Goal: Task Accomplishment & Management: Use online tool/utility

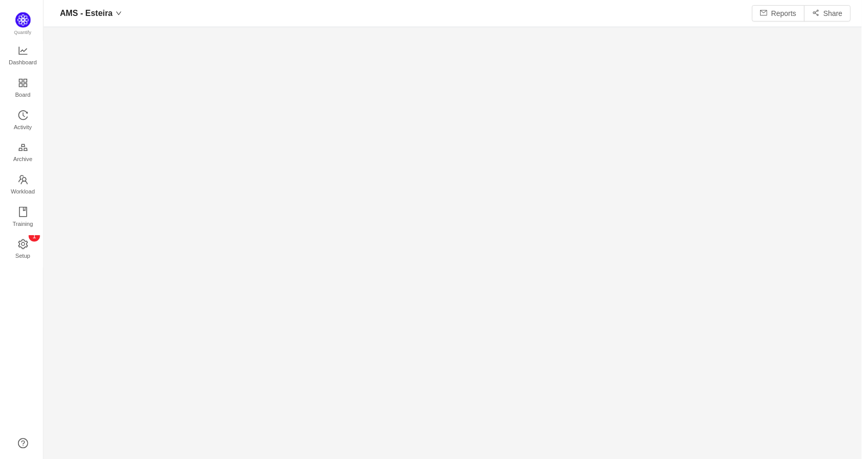
scroll to position [443, 800]
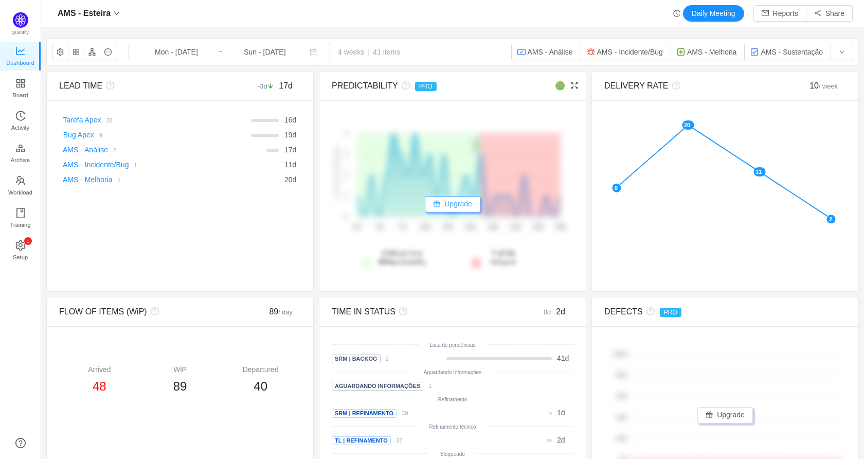
click at [442, 205] on button "Upgrade" at bounding box center [453, 204] width 56 height 16
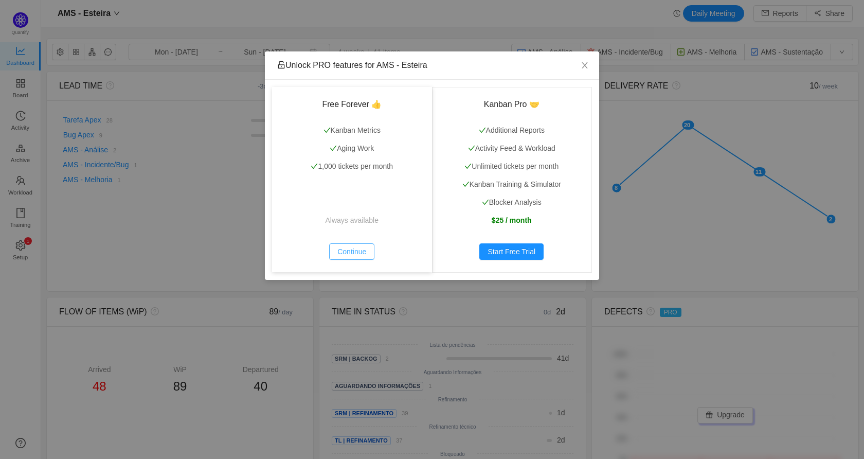
click at [353, 258] on button "Continue" at bounding box center [351, 251] width 45 height 16
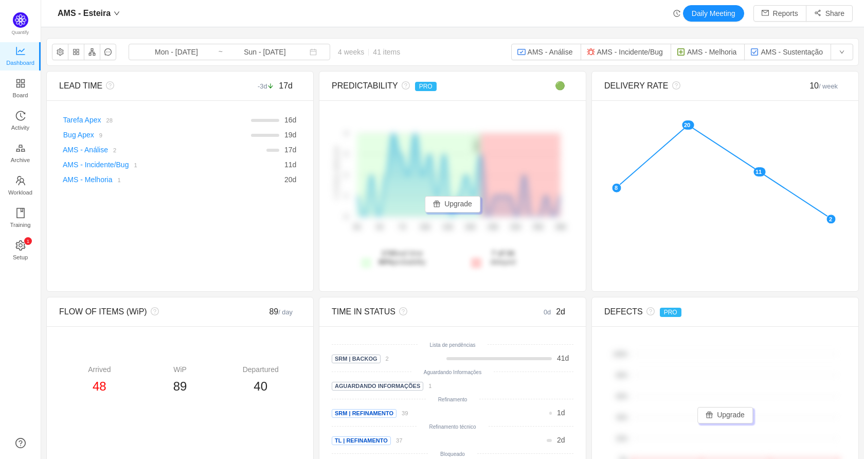
click at [19, 11] on div "Quantify Dashboard Board Activity Archive Workload Training 0 1 2 3 4 5 6 7 8 9…" at bounding box center [20, 229] width 41 height 459
click at [21, 16] on img at bounding box center [20, 19] width 15 height 15
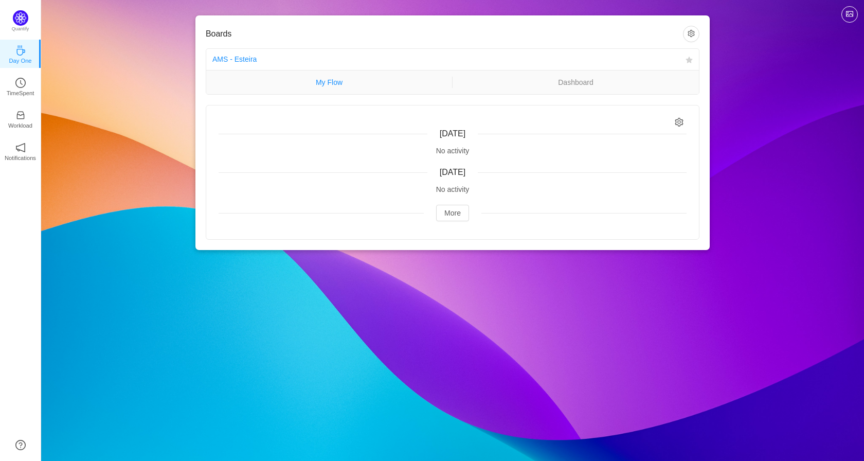
drag, startPoint x: 365, startPoint y: 78, endPoint x: 408, endPoint y: 78, distance: 43.2
click at [365, 78] on link "My Flow" at bounding box center [329, 82] width 246 height 11
click at [507, 81] on link "Dashboard" at bounding box center [576, 82] width 246 height 11
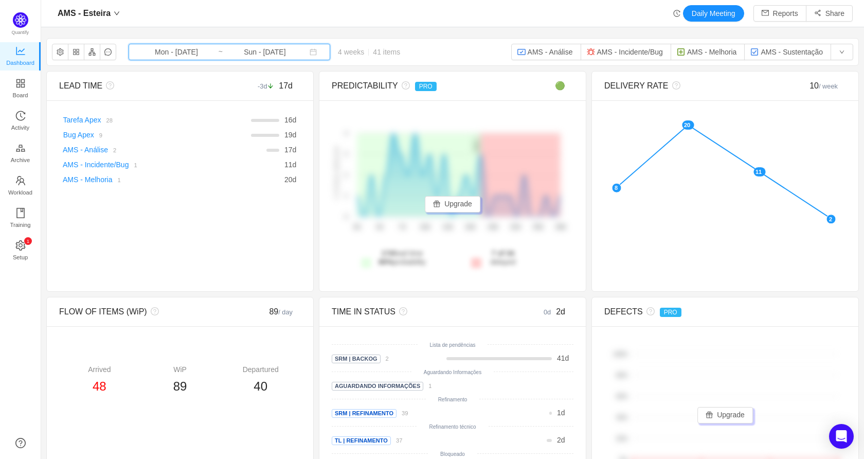
click at [196, 58] on span "Mon - [DATE] ~ Sun - [DATE]" at bounding box center [230, 52] width 202 height 16
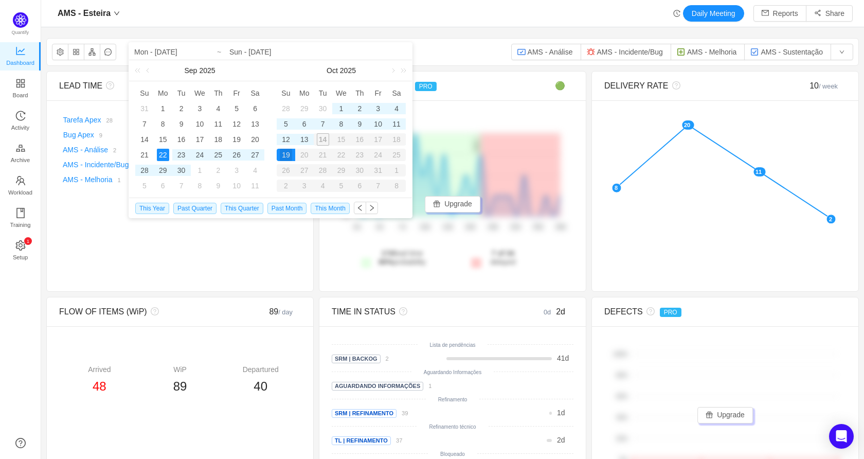
click at [340, 102] on td "1" at bounding box center [341, 108] width 19 height 15
click at [307, 145] on div "13" at bounding box center [304, 139] width 12 height 12
type input "Wed - [DATE]"
type input "Mon - [DATE]"
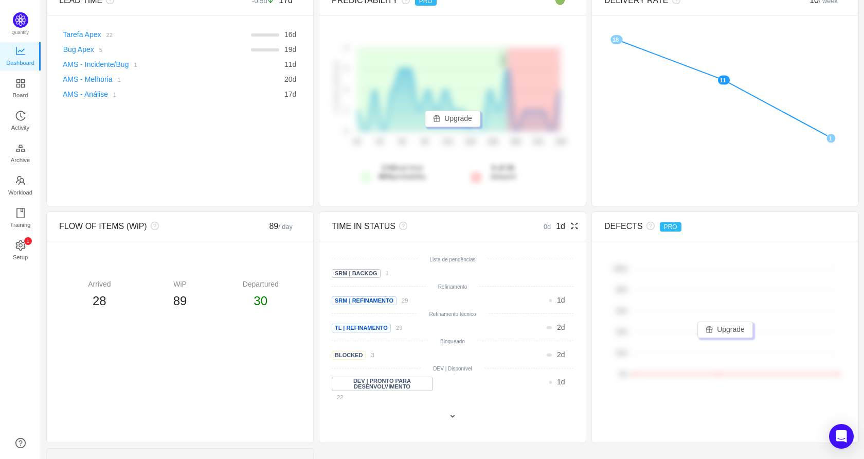
scroll to position [183, 0]
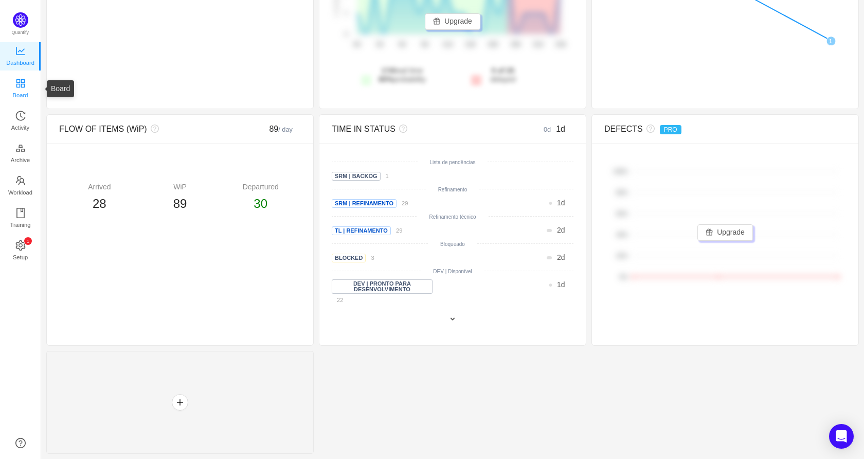
click at [23, 83] on icon "icon: appstore" at bounding box center [20, 83] width 10 height 10
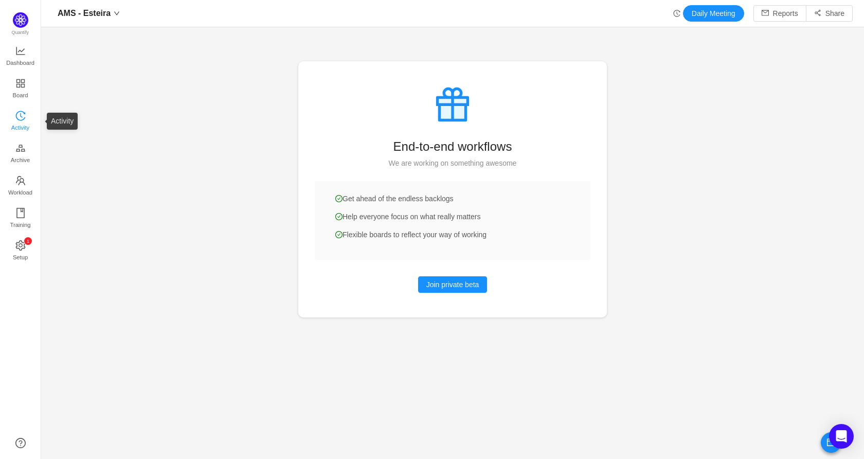
click at [19, 112] on icon "icon: history" at bounding box center [20, 116] width 10 height 10
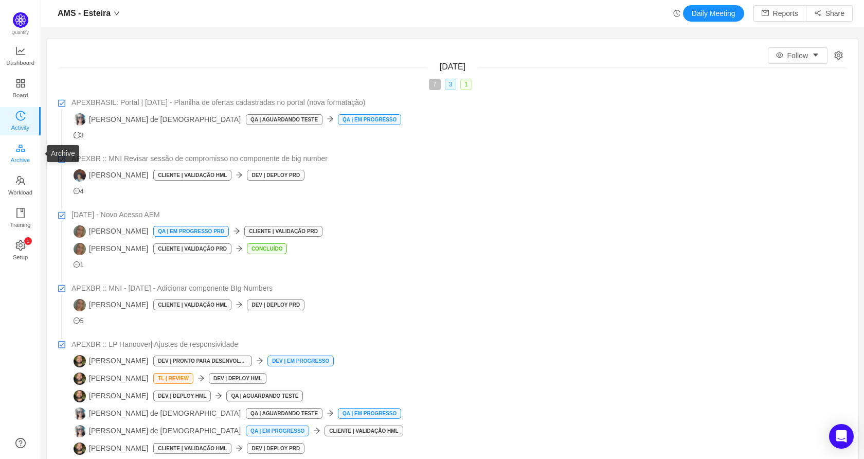
click at [15, 156] on link "Archive" at bounding box center [20, 154] width 10 height 21
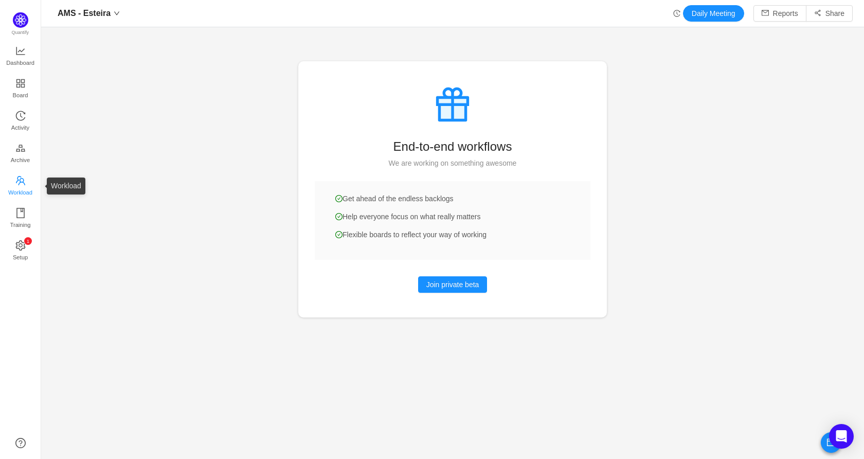
click at [26, 190] on link "Workload" at bounding box center [20, 186] width 10 height 21
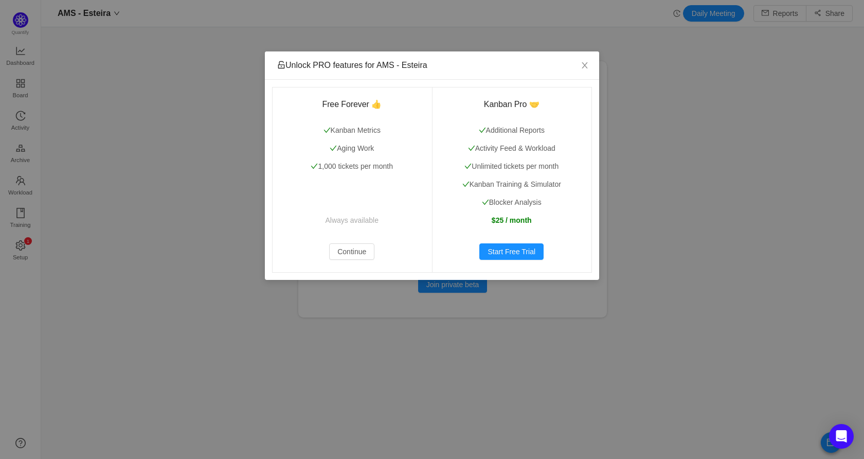
click at [74, 196] on div "Unlock PRO features for AMS - Esteira Free Forever 👍 Kanban Metrics Aging Work …" at bounding box center [432, 229] width 864 height 459
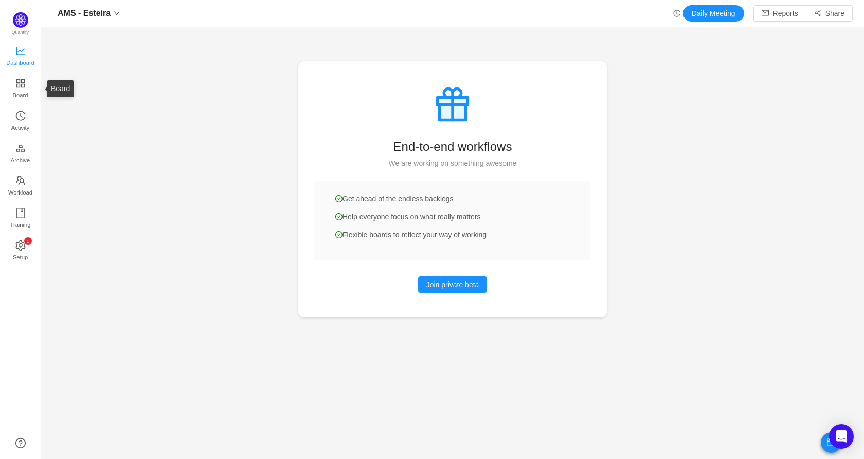
click at [15, 58] on span "Dashboard" at bounding box center [20, 62] width 28 height 21
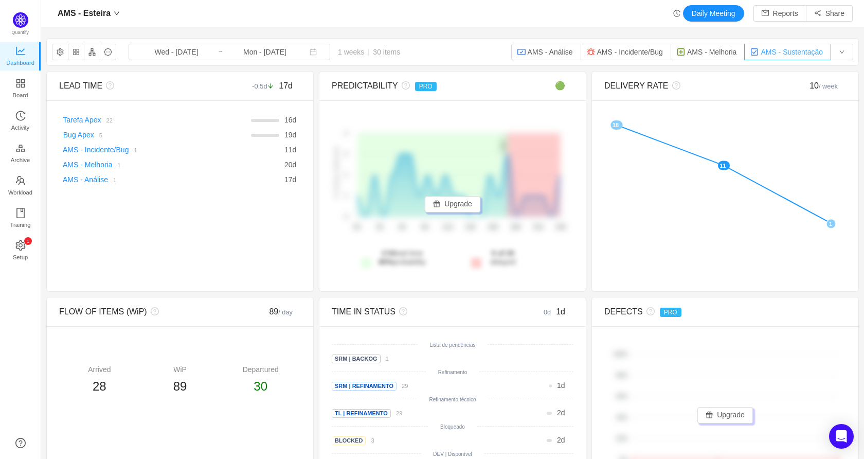
click at [784, 48] on button "AMS - Sustentação" at bounding box center [787, 52] width 87 height 16
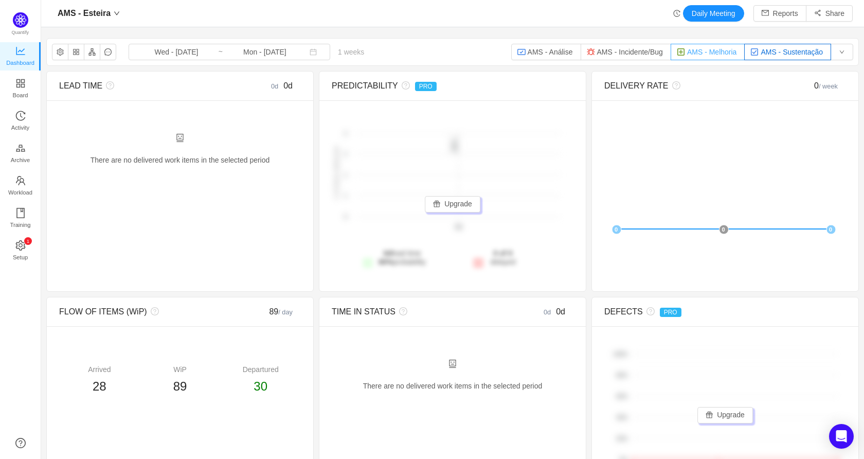
click at [695, 60] on button "AMS - Melhoria" at bounding box center [708, 52] width 74 height 16
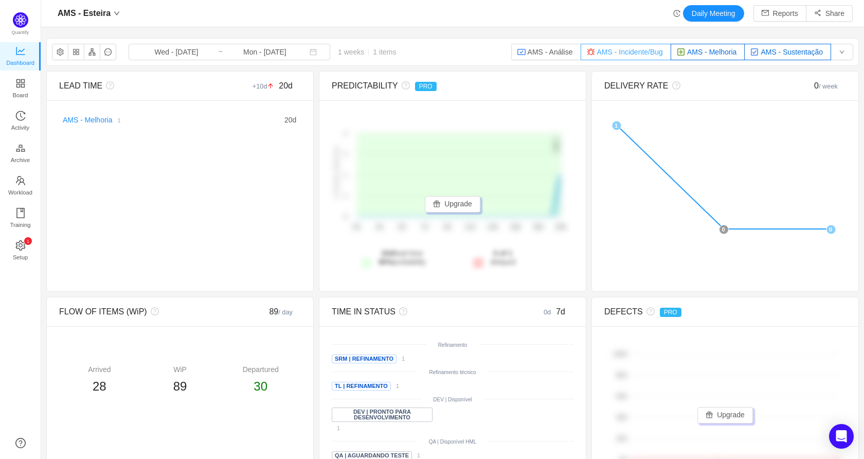
click at [596, 56] on button "AMS - Incidente/Bug" at bounding box center [626, 52] width 91 height 16
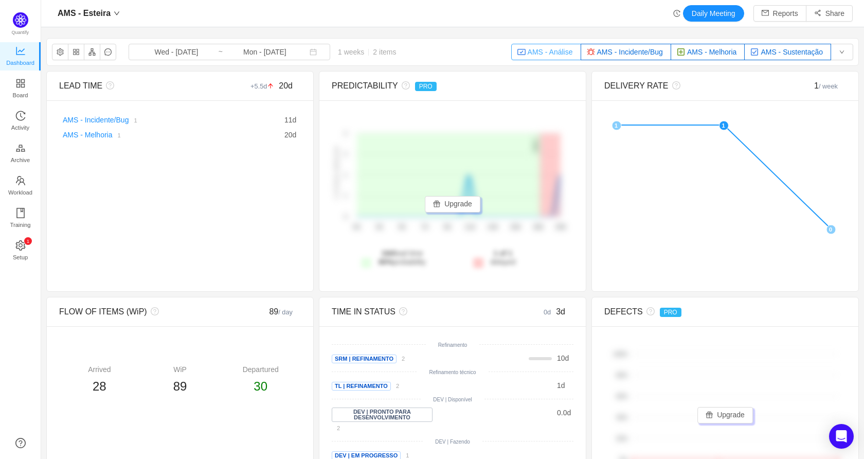
click at [553, 51] on button "AMS - Análise" at bounding box center [546, 52] width 70 height 16
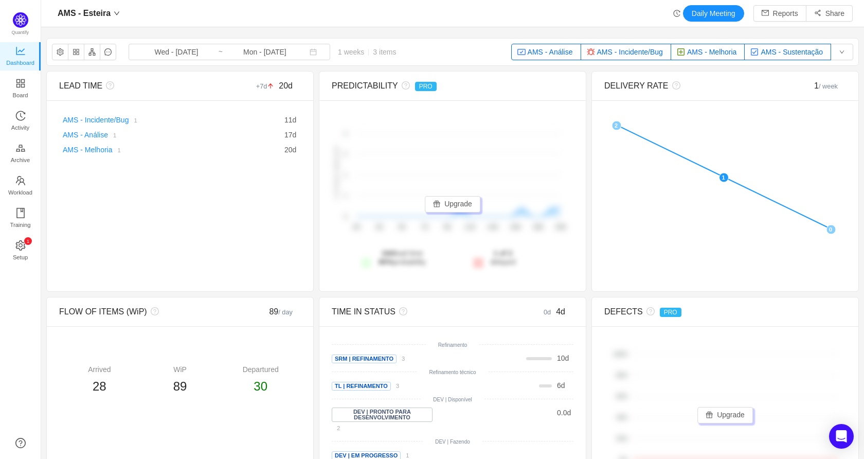
click at [549, 64] on div "AMS - Esteira Wed - [DATE] ~ Mon - [DATE] 1 weeks 3 items AMS - Análise AMS - I…" at bounding box center [453, 52] width 812 height 27
click at [554, 55] on button "AMS - Análise" at bounding box center [546, 52] width 70 height 16
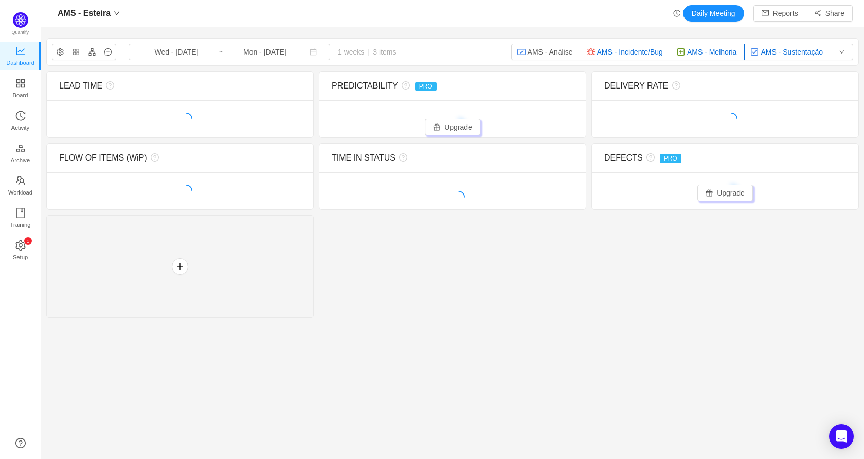
click at [588, 58] on button "AMS - Incidente/Bug" at bounding box center [626, 52] width 91 height 16
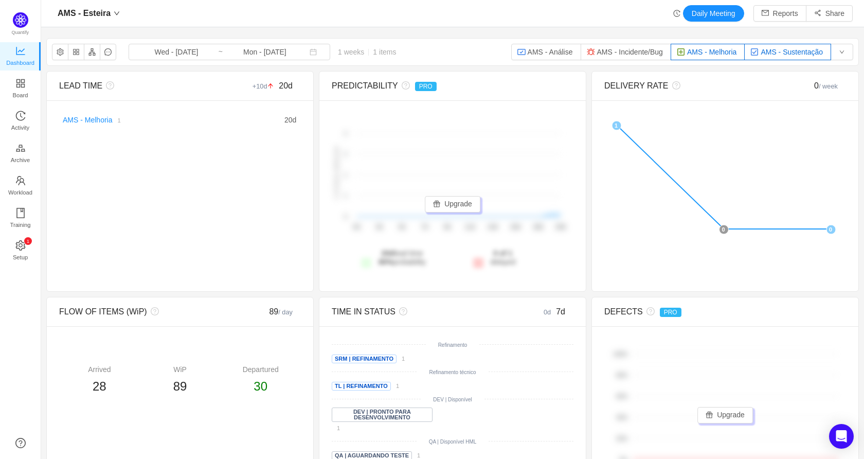
click at [691, 50] on button "AMS - Melhoria" at bounding box center [708, 52] width 74 height 16
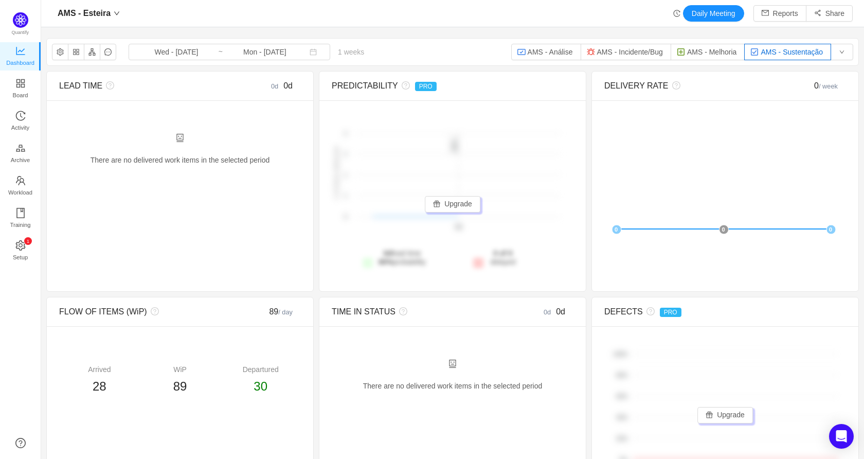
click at [771, 44] on button "AMS - Sustentação" at bounding box center [787, 52] width 87 height 16
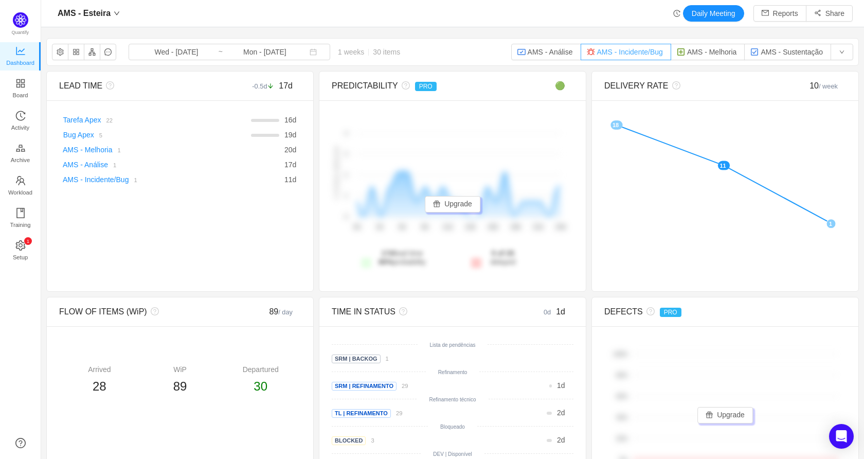
click at [612, 56] on button "AMS - Incidente/Bug" at bounding box center [626, 52] width 91 height 16
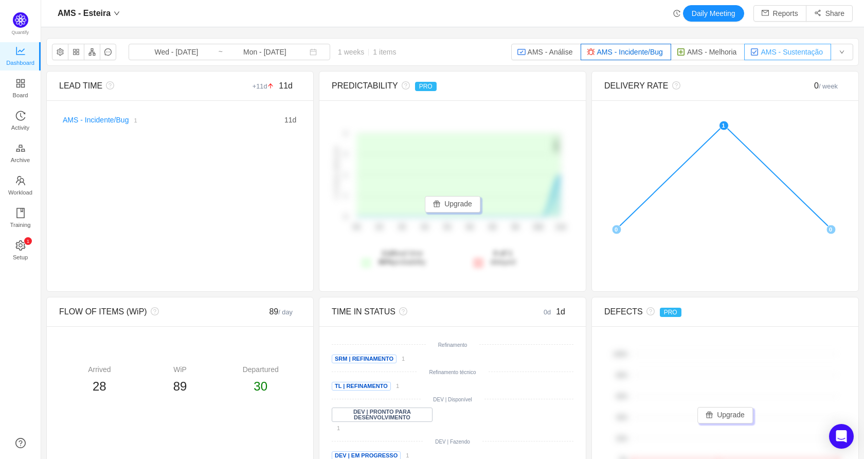
click at [774, 49] on button "AMS - Sustentação" at bounding box center [787, 52] width 87 height 16
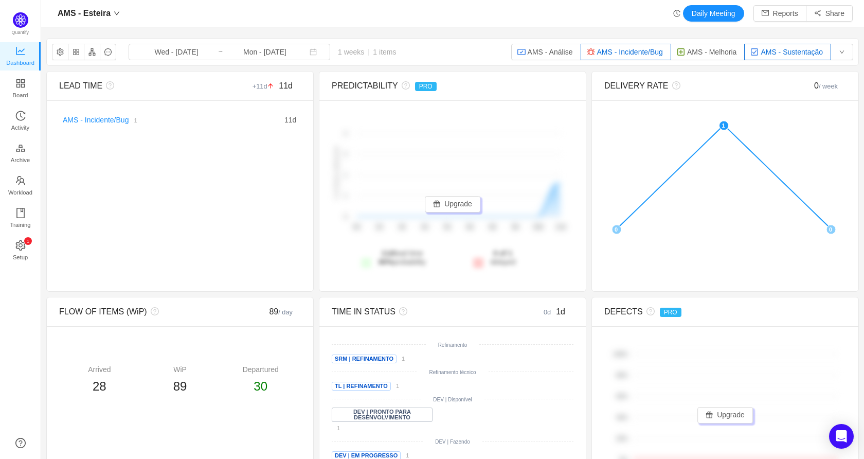
click at [762, 48] on button "AMS - Sustentação" at bounding box center [787, 52] width 87 height 16
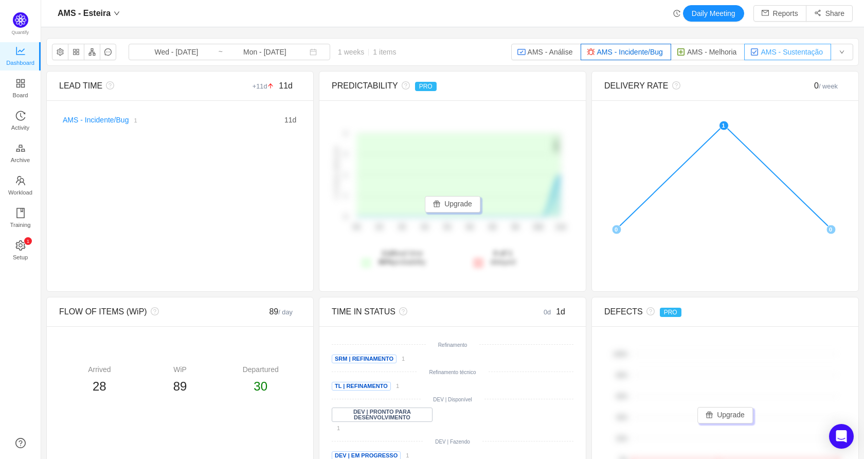
click at [751, 51] on img "button" at bounding box center [755, 52] width 8 height 8
